Goal: Use online tool/utility: Use online tool/utility

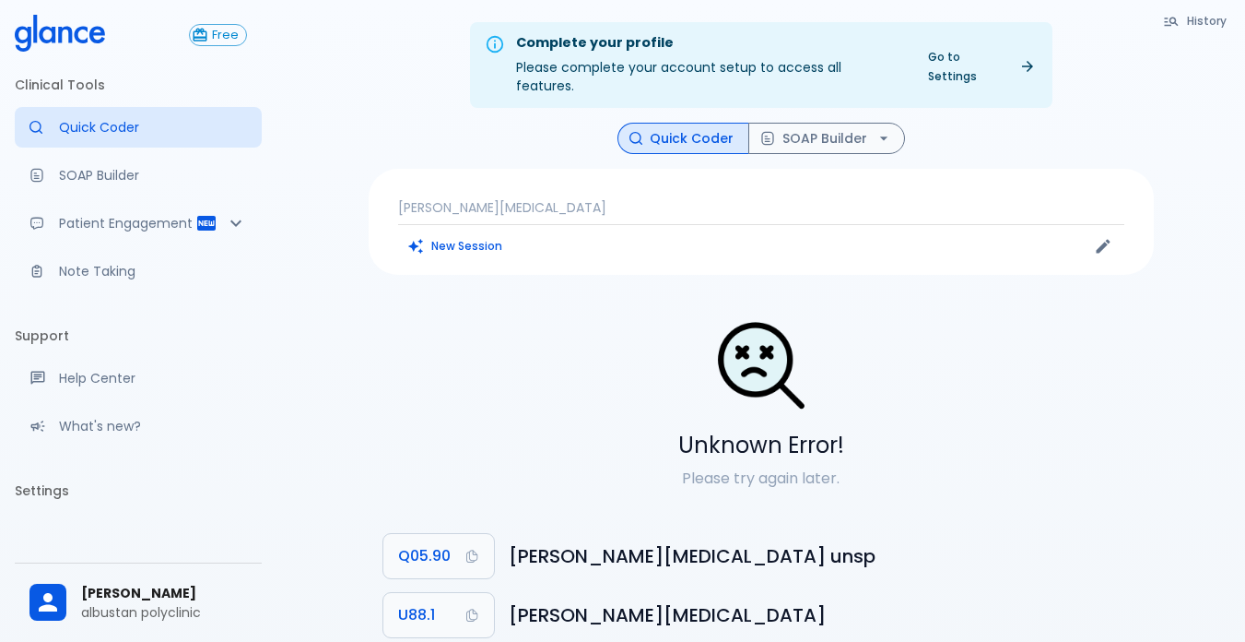
click at [448, 198] on p "[PERSON_NAME][MEDICAL_DATA]" at bounding box center [761, 207] width 726 height 18
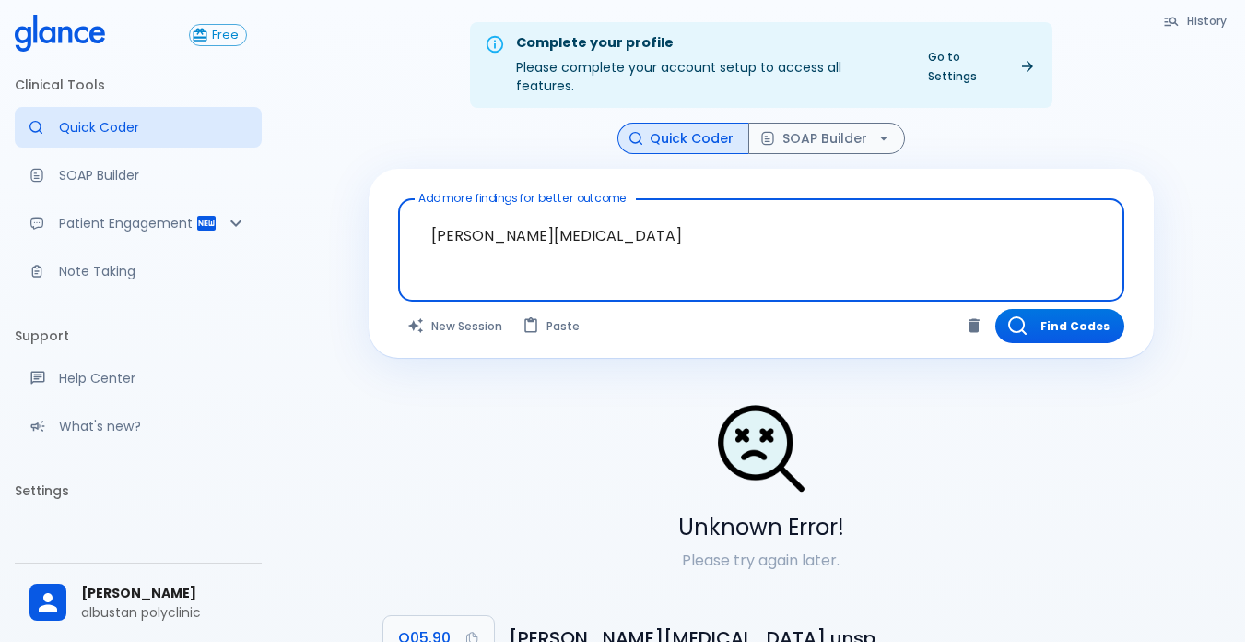
click at [528, 210] on textarea "[PERSON_NAME][MEDICAL_DATA]" at bounding box center [761, 235] width 701 height 58
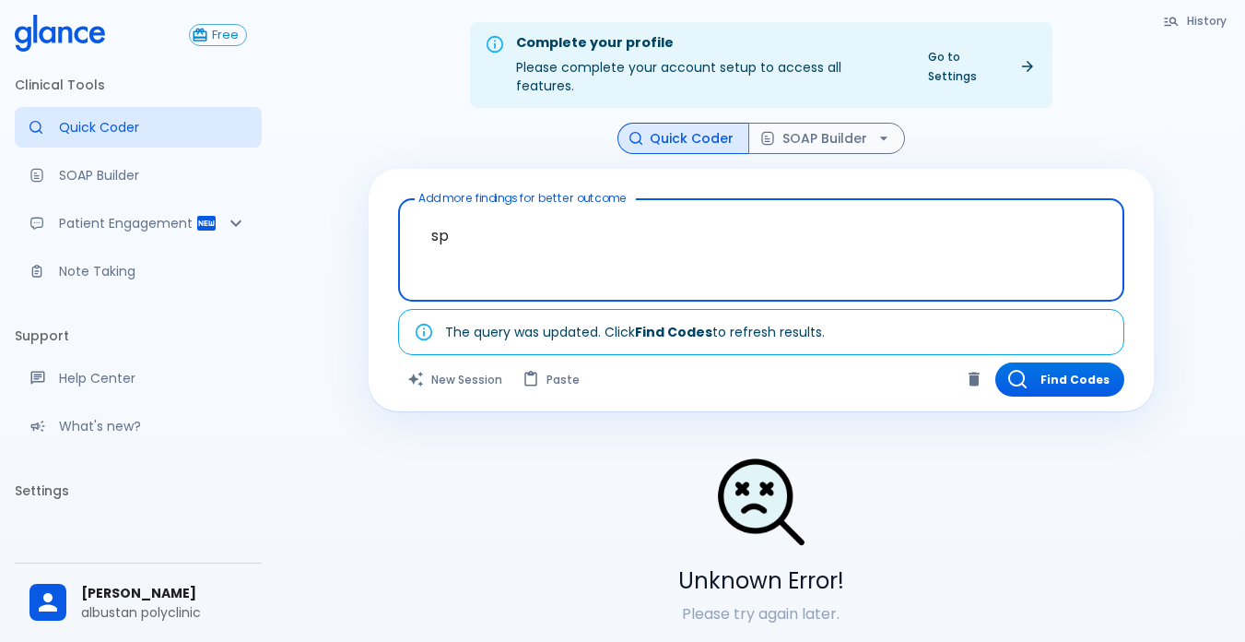
type textarea "s"
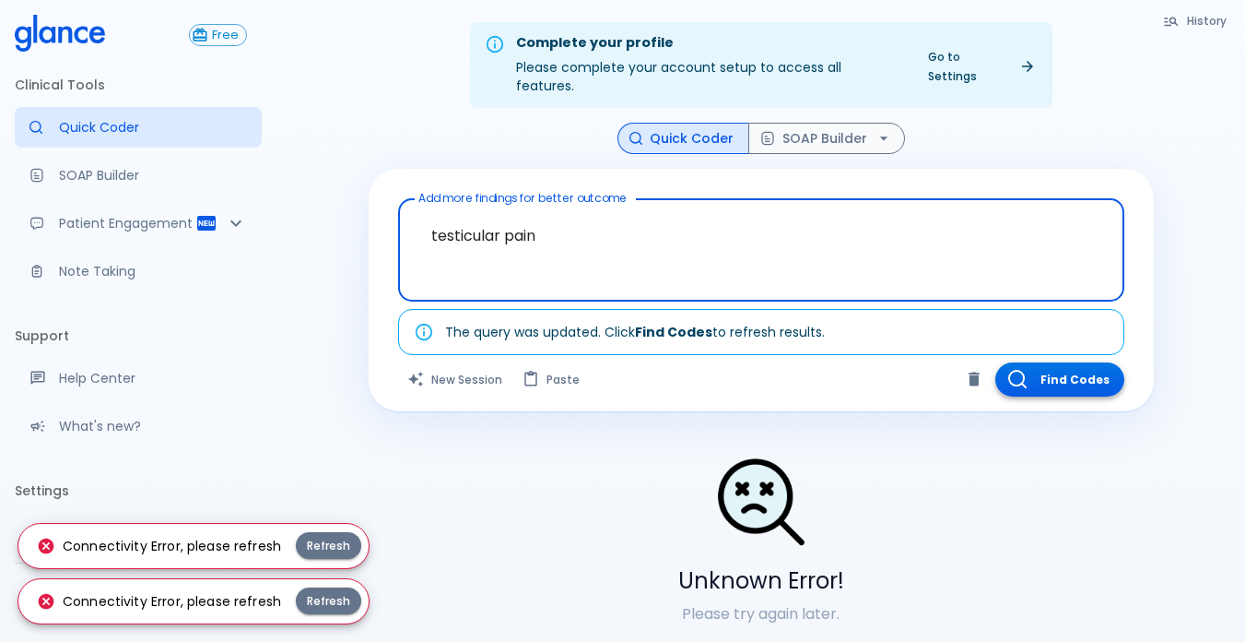
type textarea "testicular pain"
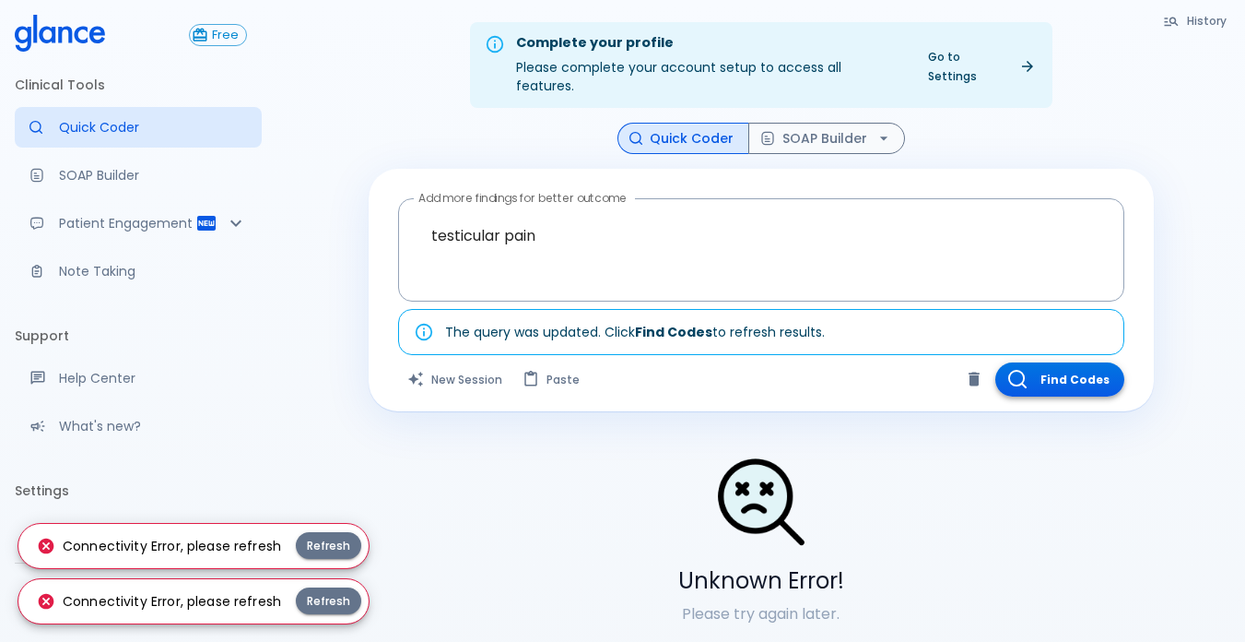
click at [1056, 364] on button "Find Codes" at bounding box center [1060, 379] width 129 height 34
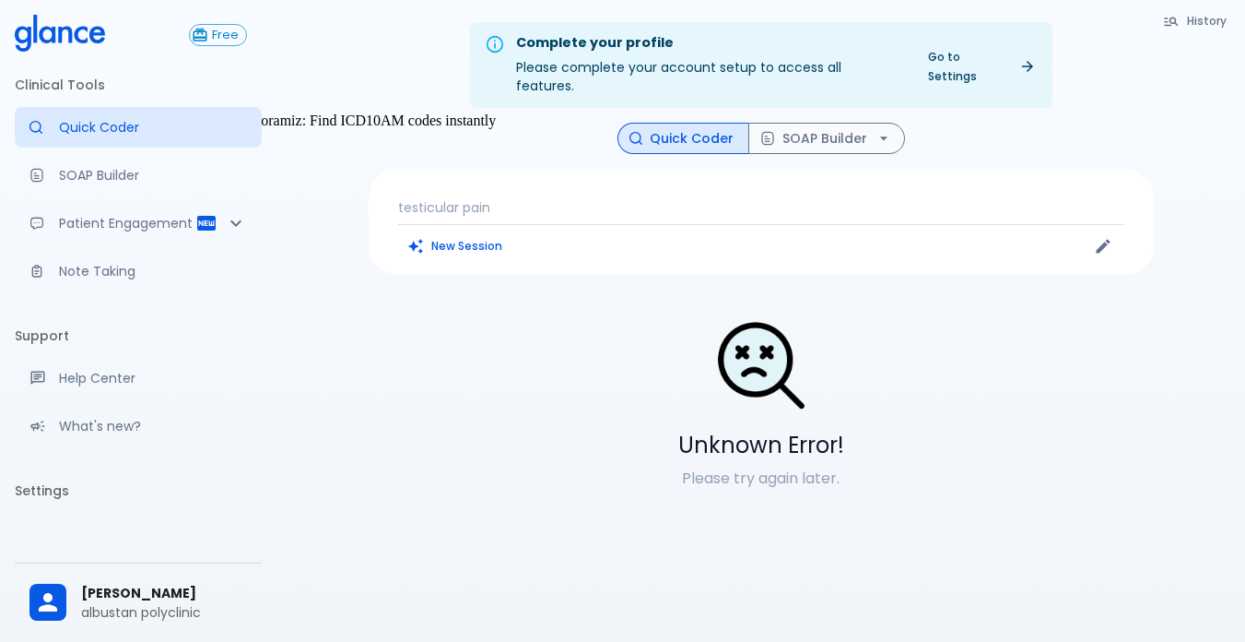
click at [146, 129] on p "Quick Coder" at bounding box center [153, 127] width 188 height 18
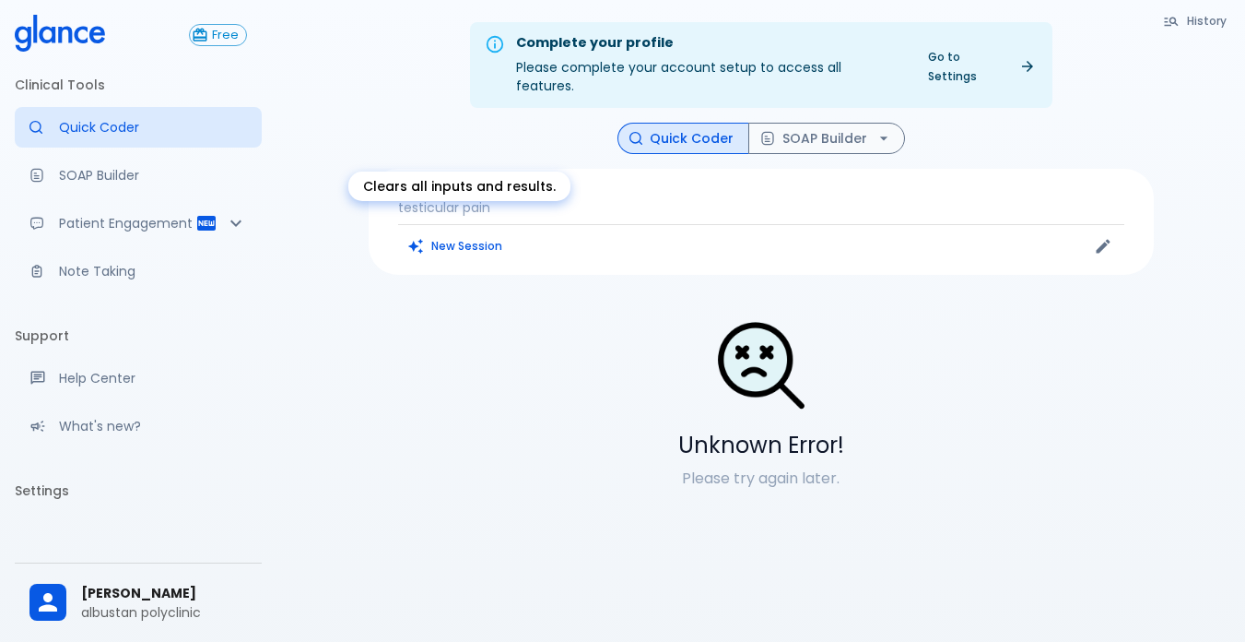
click at [469, 232] on button "New Session" at bounding box center [455, 245] width 115 height 27
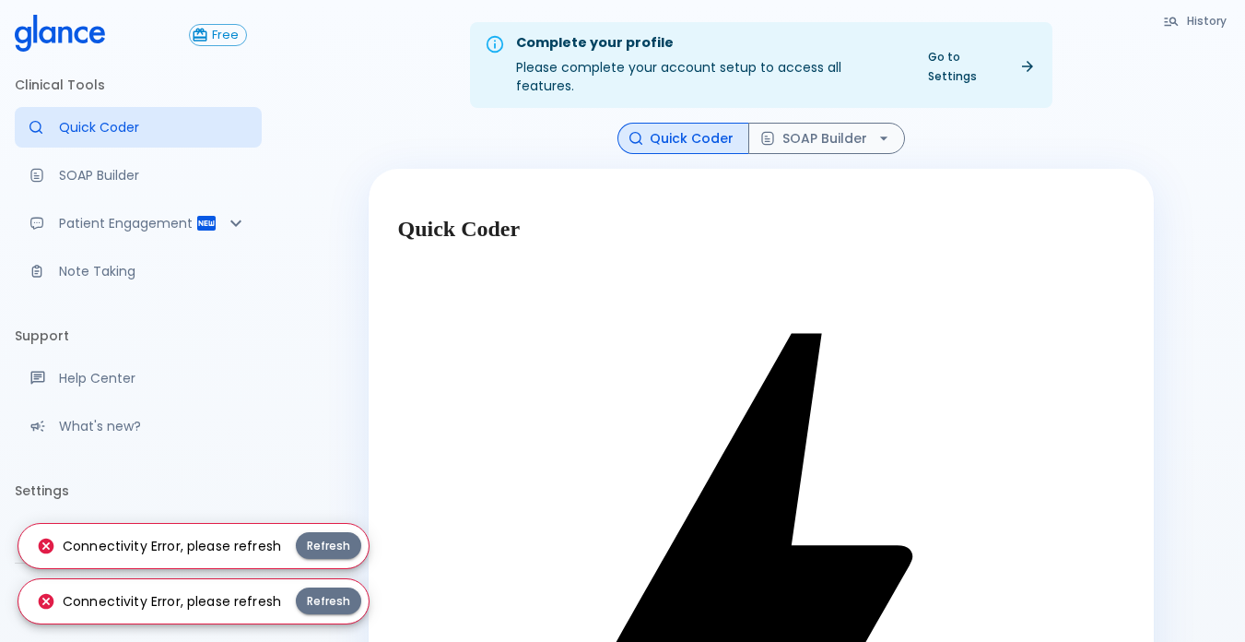
type textarea "testicular pain"
